Goal: Information Seeking & Learning: Understand process/instructions

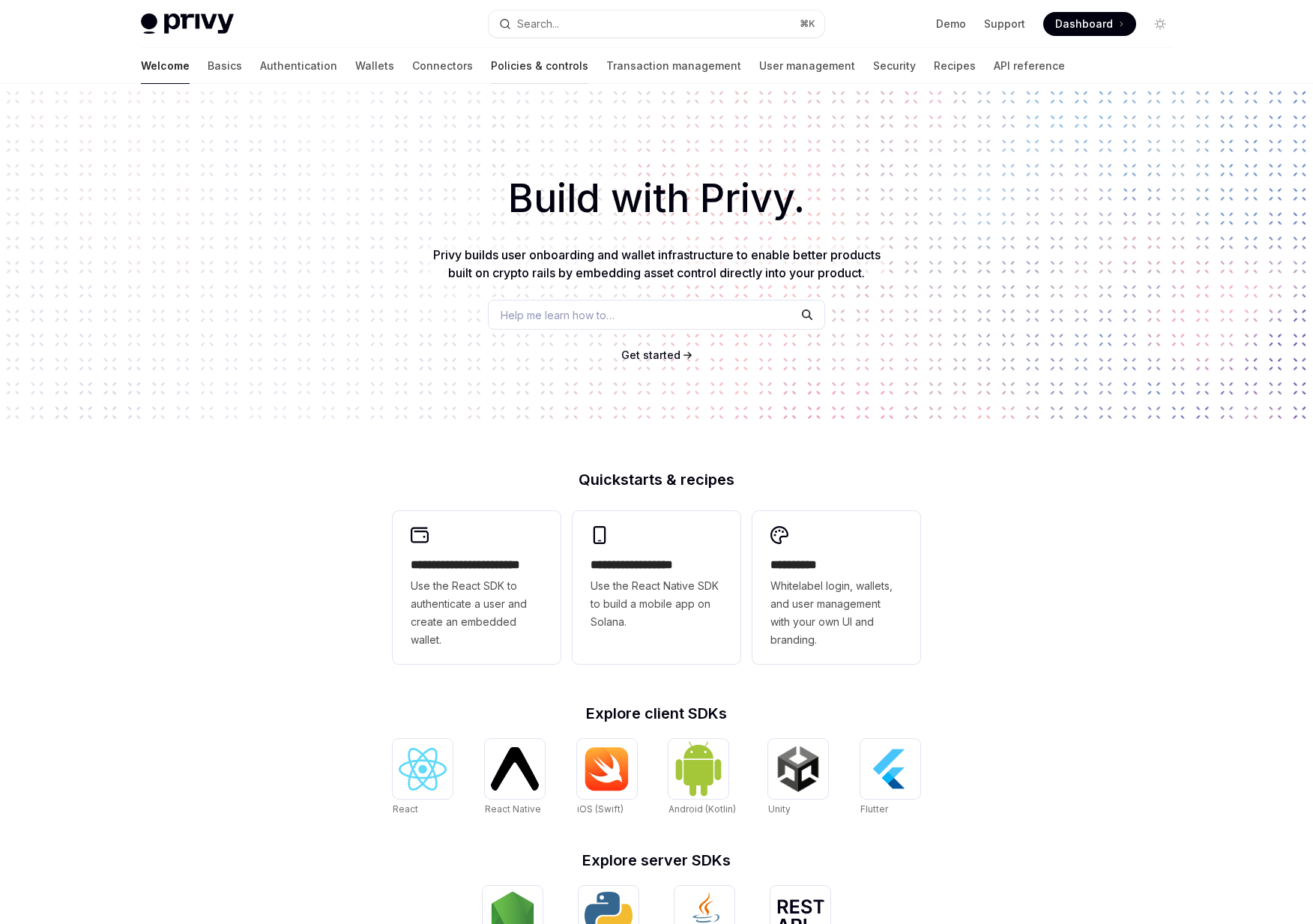
click at [491, 71] on link "Policies & controls" at bounding box center [540, 66] width 97 height 36
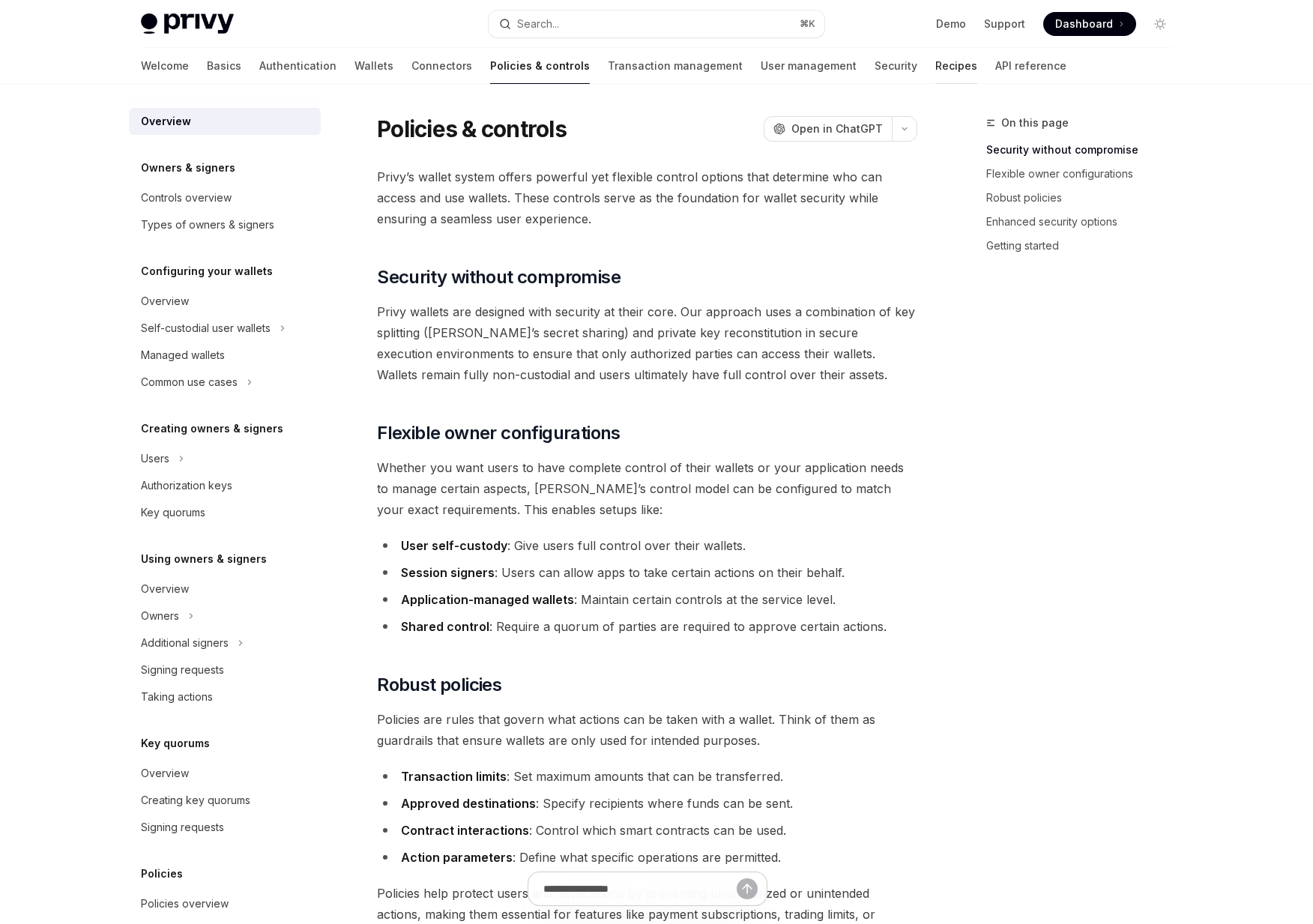
click at [935, 72] on link "Recipes" at bounding box center [956, 66] width 42 height 36
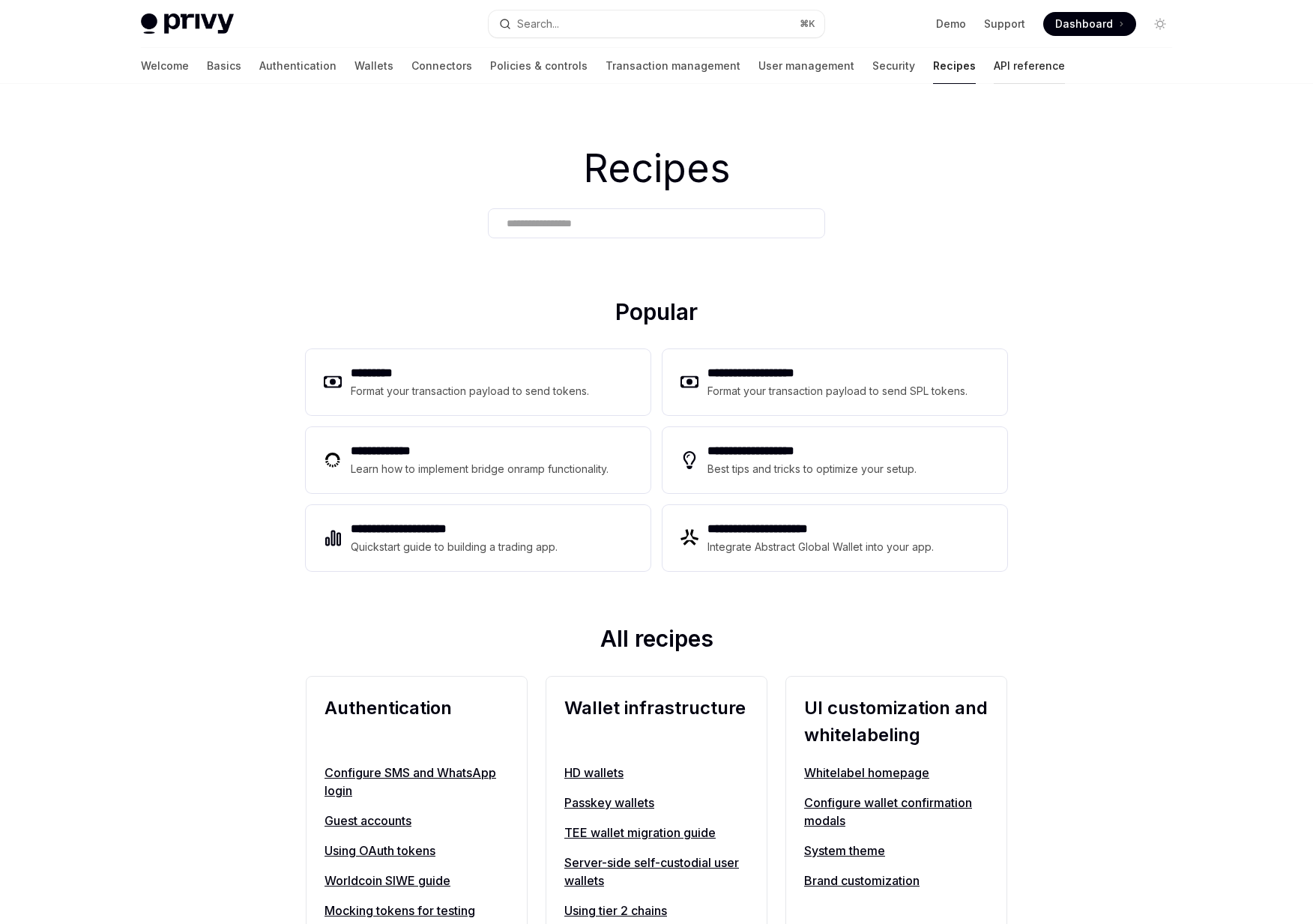
click at [994, 70] on link "API reference" at bounding box center [1029, 66] width 72 height 36
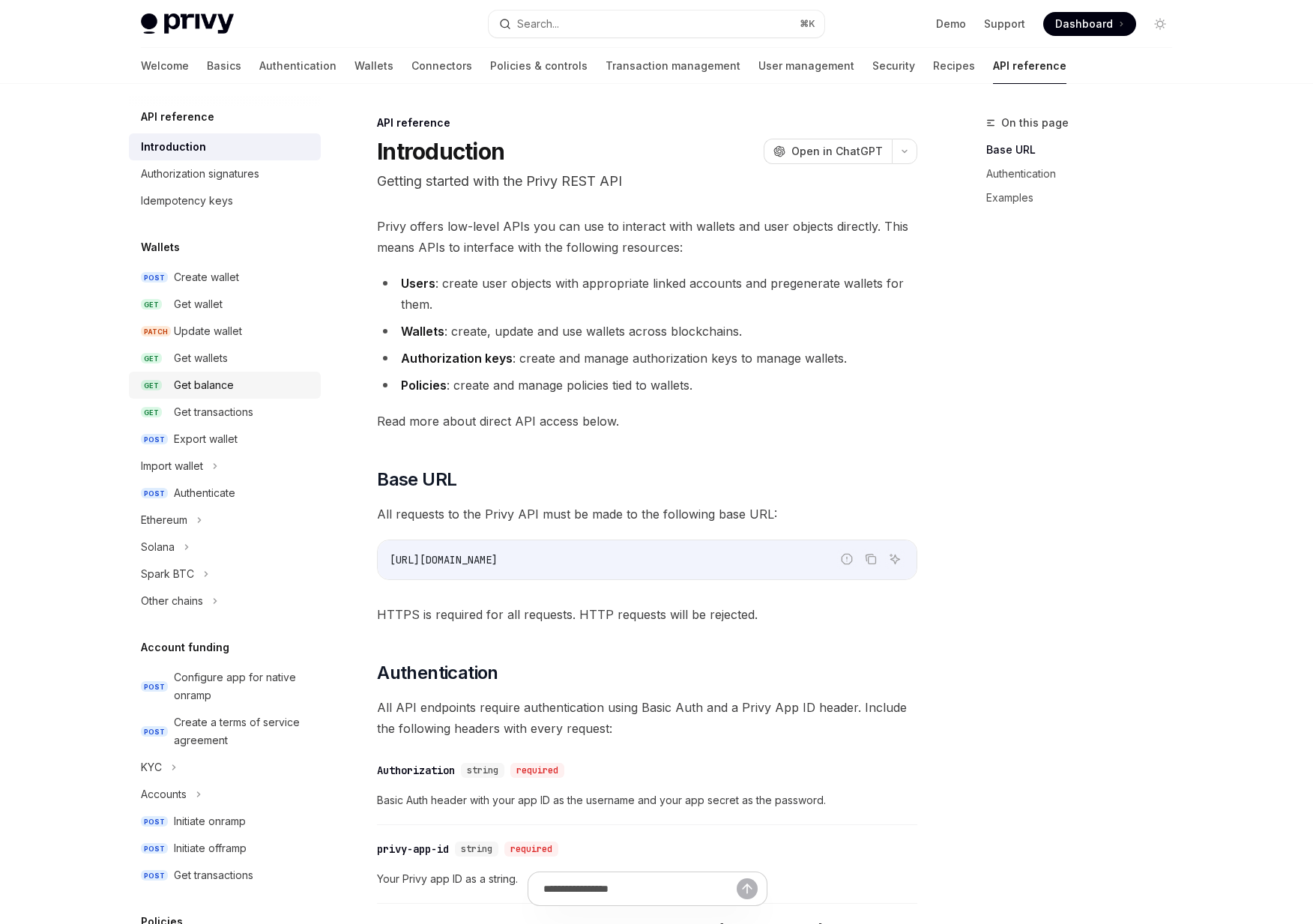
click at [216, 384] on div "Get balance" at bounding box center [203, 385] width 60 height 18
type textarea "*"
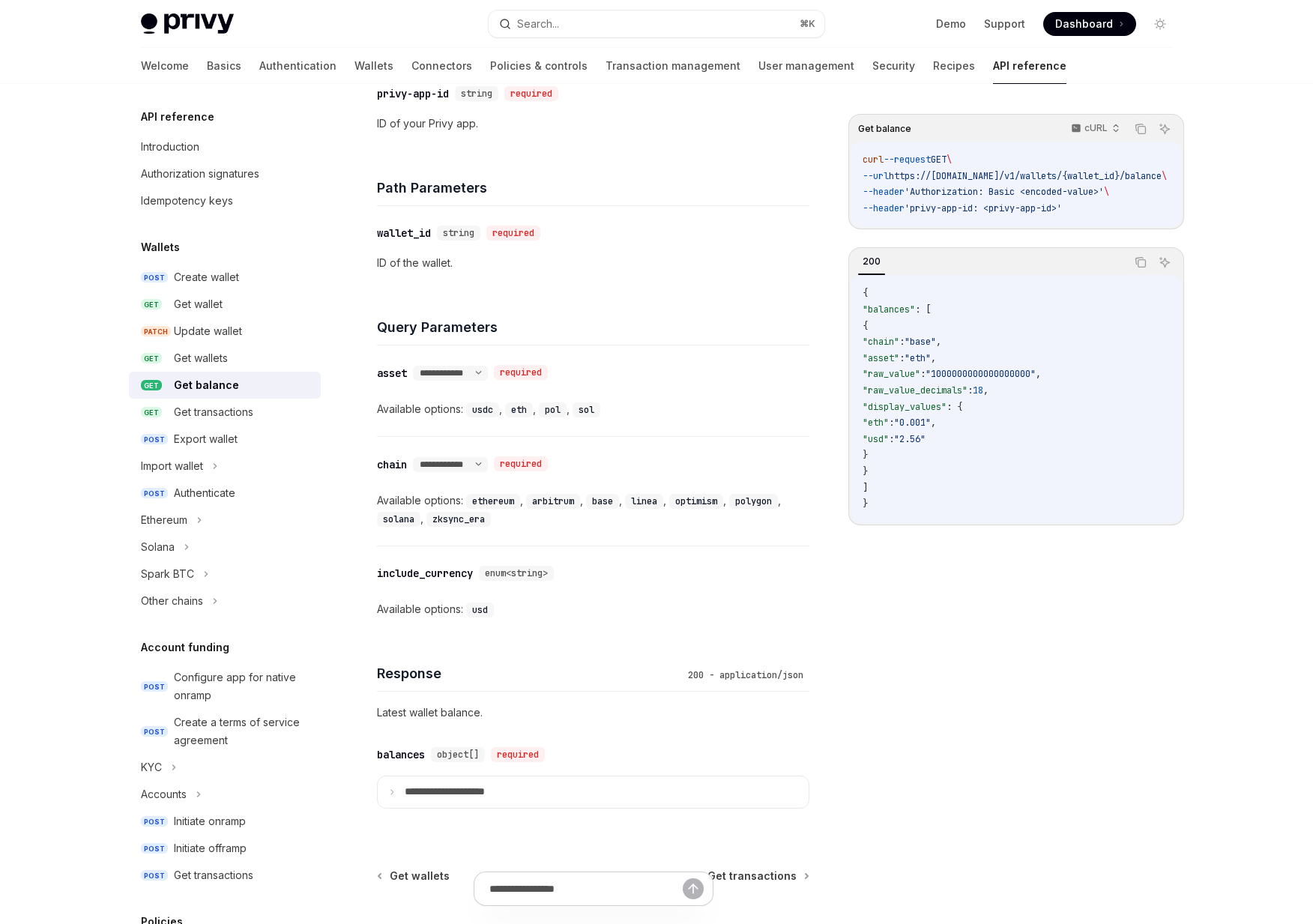
scroll to position [420, 0]
drag, startPoint x: 477, startPoint y: 489, endPoint x: 518, endPoint y: 526, distance: 55.2
click at [518, 526] on div "**********" at bounding box center [593, 490] width 433 height 109
drag, startPoint x: 518, startPoint y: 526, endPoint x: 476, endPoint y: 501, distance: 48.9
click at [476, 501] on div "**********" at bounding box center [593, 490] width 433 height 109
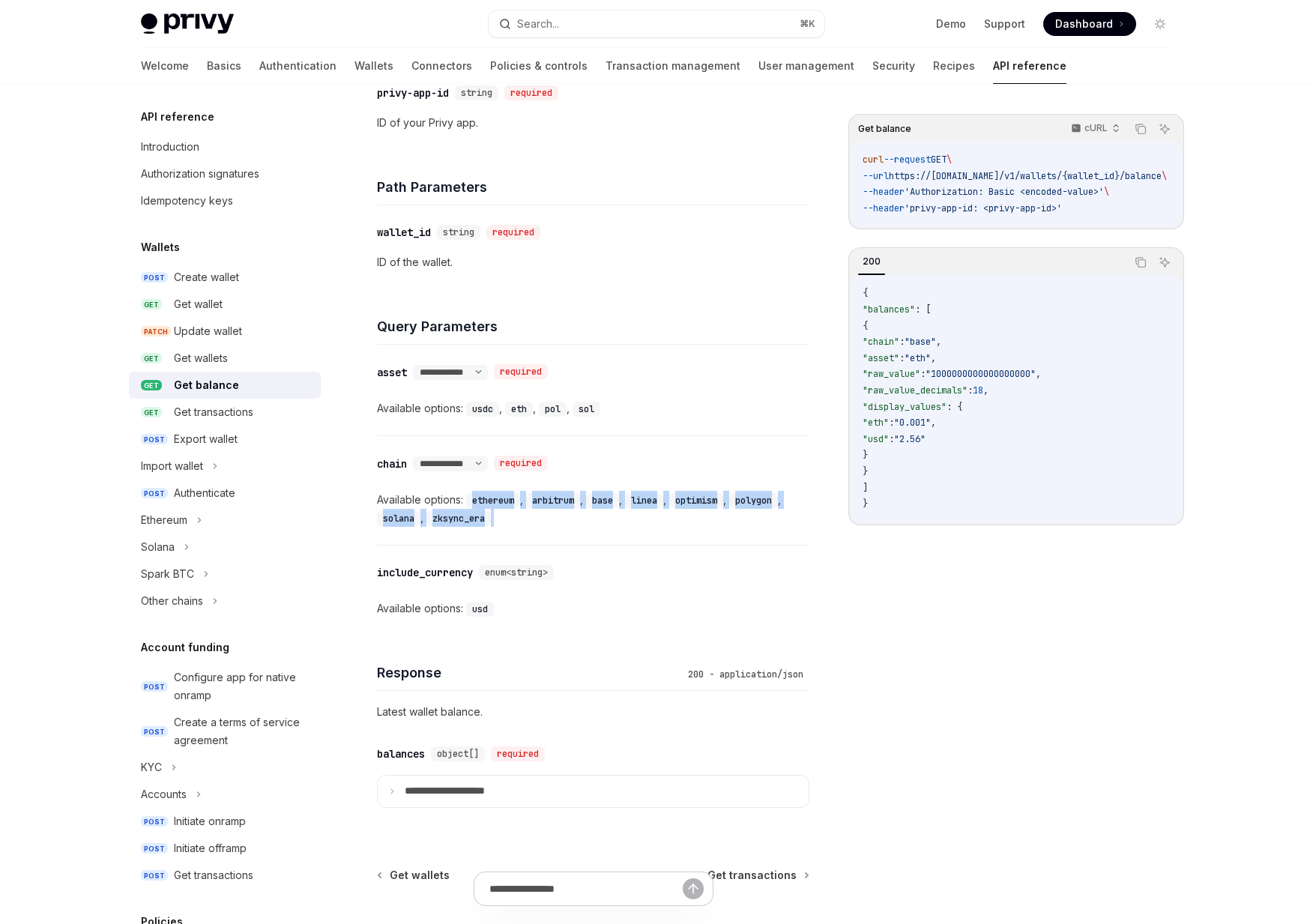
click at [476, 501] on code "ethereum" at bounding box center [494, 500] width 54 height 15
drag, startPoint x: 476, startPoint y: 501, endPoint x: 510, endPoint y: 526, distance: 42.2
click at [510, 526] on div "**********" at bounding box center [593, 490] width 433 height 109
drag, startPoint x: 510, startPoint y: 526, endPoint x: 475, endPoint y: 501, distance: 43.0
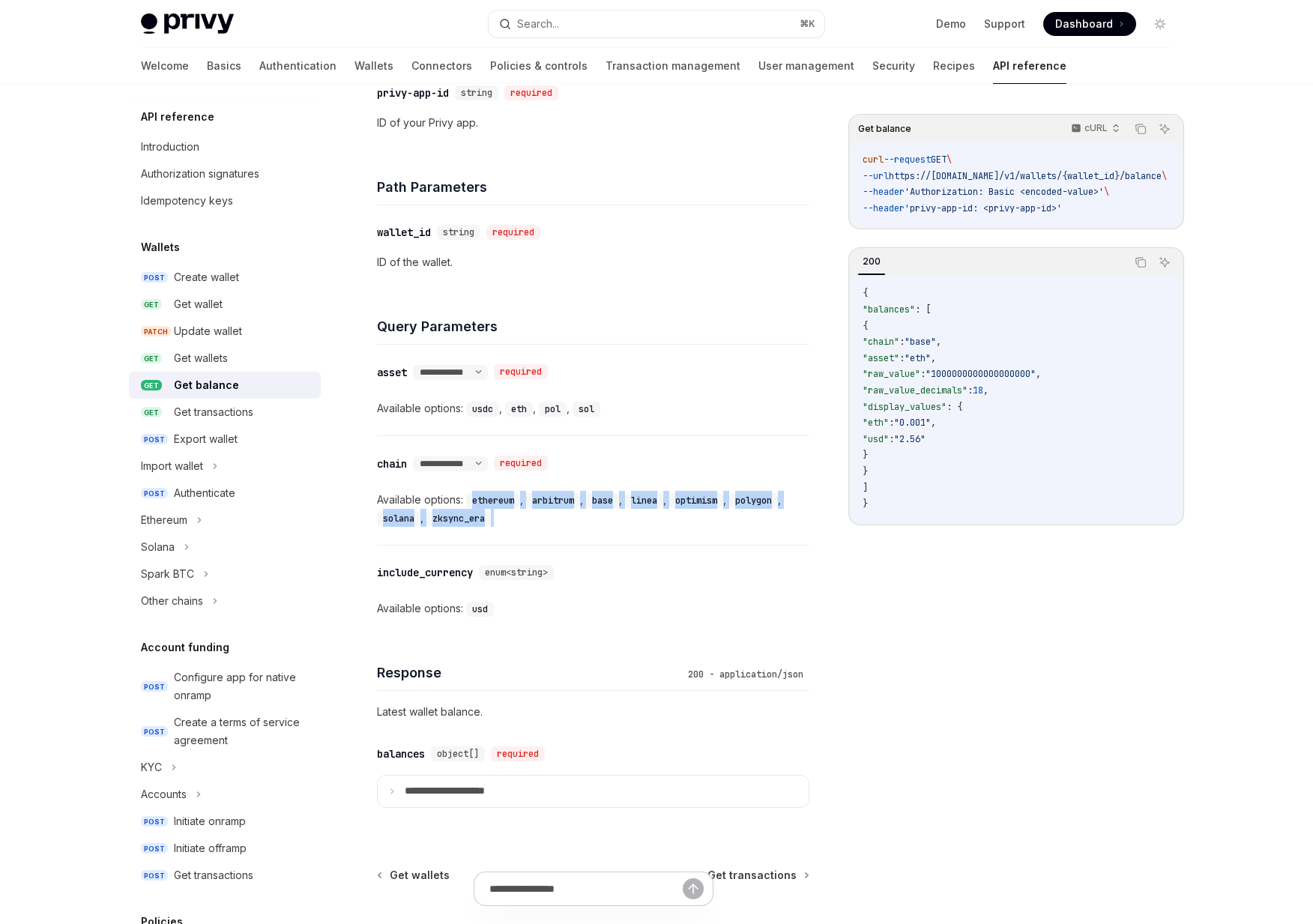
click at [475, 501] on div "**********" at bounding box center [593, 490] width 433 height 109
click at [475, 501] on code "ethereum" at bounding box center [494, 500] width 54 height 15
drag, startPoint x: 475, startPoint y: 501, endPoint x: 494, endPoint y: 515, distance: 23.6
click at [494, 515] on div "Available options: ethereum , arbitrum , base , linea , optimism , polygon , so…" at bounding box center [593, 509] width 433 height 36
click at [494, 515] on div "zksync_era" at bounding box center [460, 518] width 67 height 18
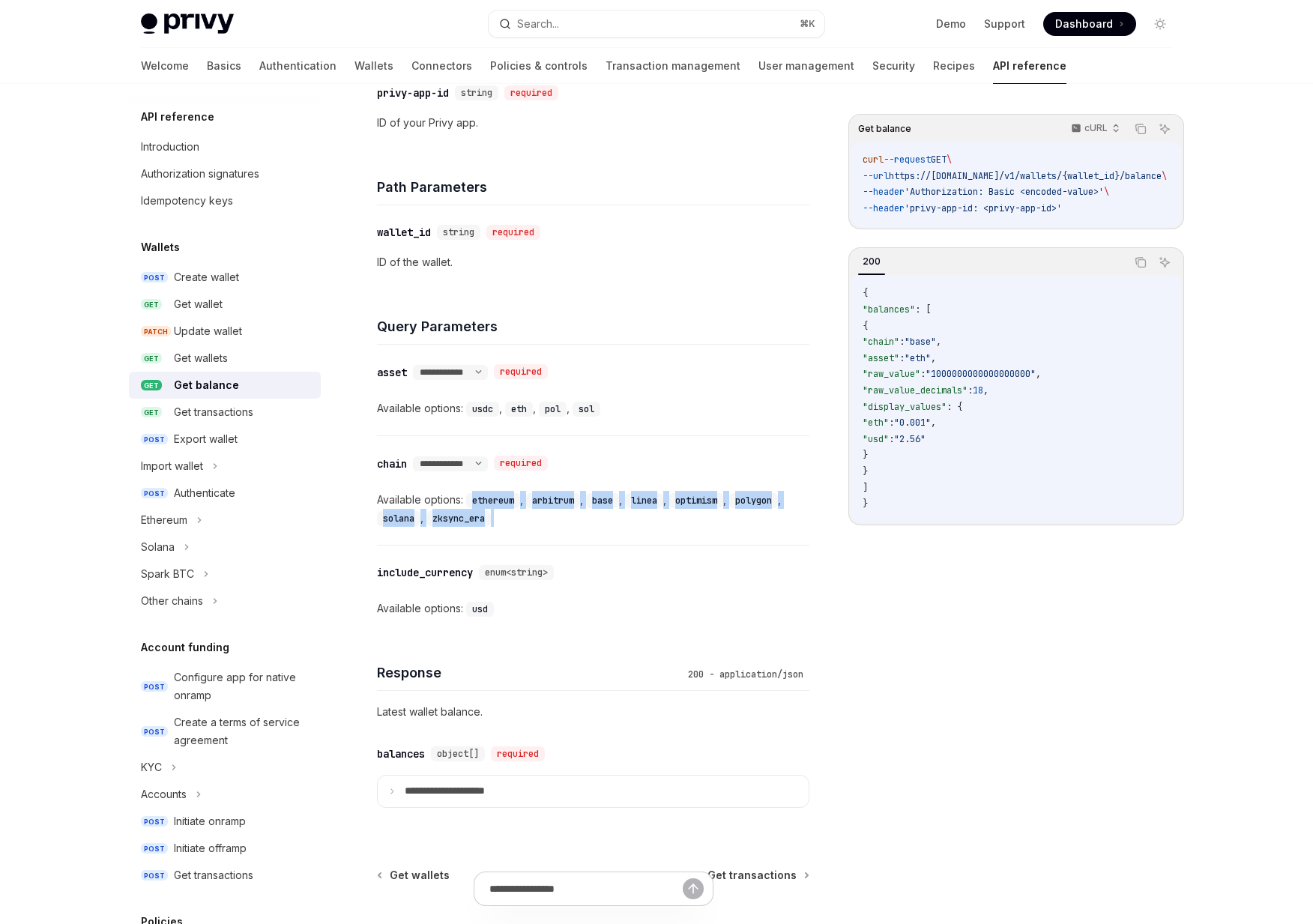
drag, startPoint x: 494, startPoint y: 515, endPoint x: 480, endPoint y: 504, distance: 17.8
click at [480, 504] on div "Available options: ethereum , arbitrum , base , linea , optimism , polygon , so…" at bounding box center [593, 509] width 433 height 36
click at [480, 504] on code "ethereum" at bounding box center [494, 500] width 54 height 15
click at [471, 493] on code "ethereum" at bounding box center [494, 500] width 54 height 15
drag, startPoint x: 515, startPoint y: 409, endPoint x: 541, endPoint y: 409, distance: 26.0
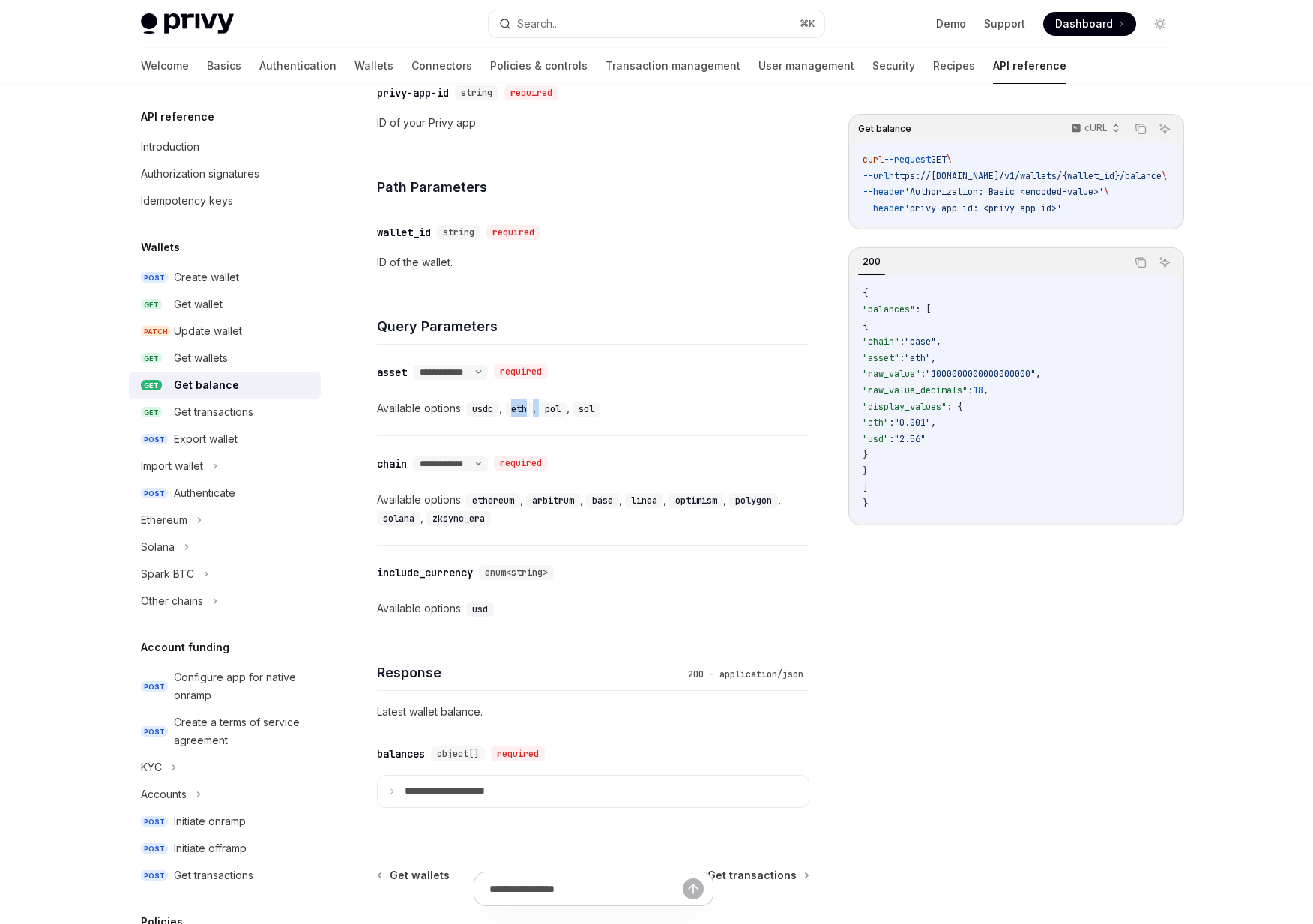
click at [541, 409] on div "Available options: usdc , eth , pol , sol" at bounding box center [593, 409] width 433 height 18
click at [527, 410] on code "eth" at bounding box center [519, 409] width 28 height 15
